Goal: Task Accomplishment & Management: Complete application form

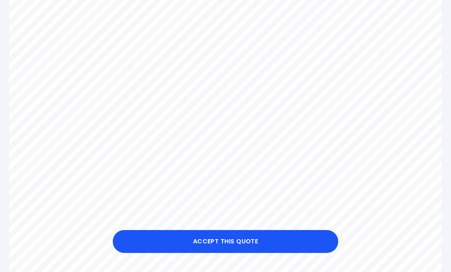
scroll to position [309, 0]
click at [244, 239] on button "Accept this Quote" at bounding box center [225, 241] width 225 height 23
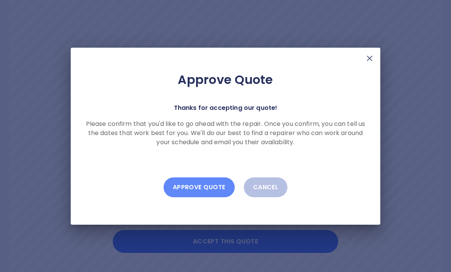
click at [214, 190] on button "Approve Quote" at bounding box center [198, 188] width 71 height 20
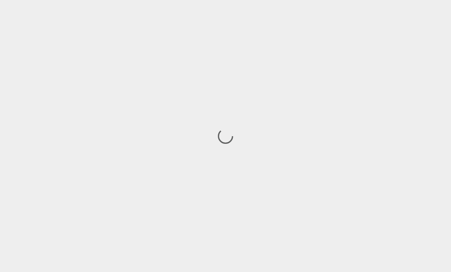
scroll to position [24, 0]
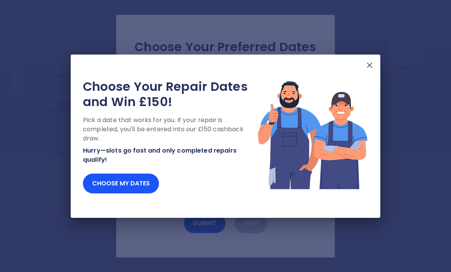
click at [135, 179] on button "Choose my dates" at bounding box center [121, 184] width 76 height 20
click at [137, 182] on button "Choose my dates" at bounding box center [121, 184] width 76 height 20
click at [368, 69] on img at bounding box center [369, 65] width 9 height 9
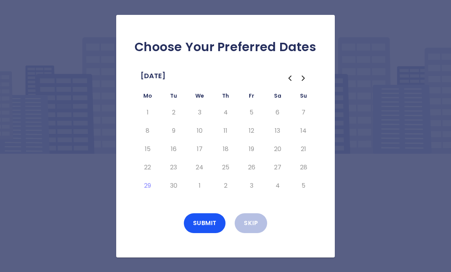
click at [294, 177] on td "5" at bounding box center [303, 186] width 26 height 18
click at [181, 179] on td "30" at bounding box center [173, 186] width 26 height 18
click at [307, 74] on icon "Go to the Next Month" at bounding box center [303, 78] width 9 height 9
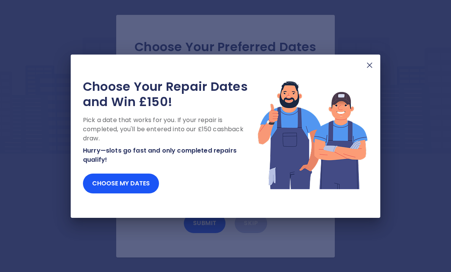
click at [371, 67] on img at bounding box center [369, 65] width 9 height 9
click at [365, 63] on img at bounding box center [369, 65] width 9 height 9
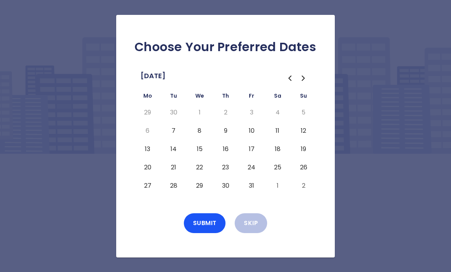
click at [224, 125] on button "9" at bounding box center [225, 131] width 14 height 12
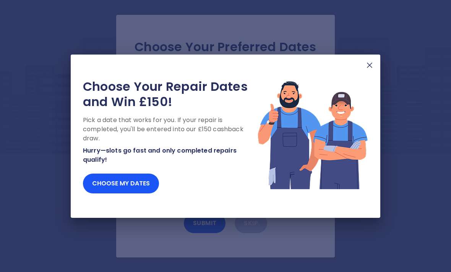
click at [369, 65] on img at bounding box center [369, 65] width 9 height 9
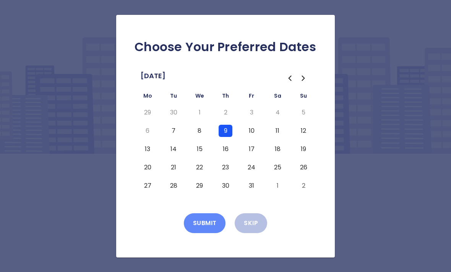
click at [205, 213] on button "Submit" at bounding box center [205, 223] width 42 height 20
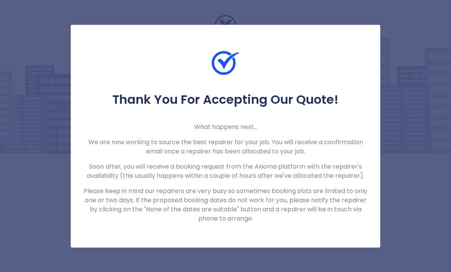
click at [420, 118] on div "Thank You For Accepting Our Quote! What happens next... We are now working to s…" at bounding box center [225, 136] width 451 height 272
click at [411, 146] on div "Thank You For Accepting Our Quote! What happens next... We are now working to s…" at bounding box center [225, 136] width 451 height 272
click at [434, 76] on div "Thank You For Accepting Our Quote! What happens next... We are now working to s…" at bounding box center [225, 136] width 451 height 272
click at [430, 79] on div "Thank You For Accepting Our Quote! What happens next... We are now working to s…" at bounding box center [225, 136] width 451 height 272
